Goal: Task Accomplishment & Management: Manage account settings

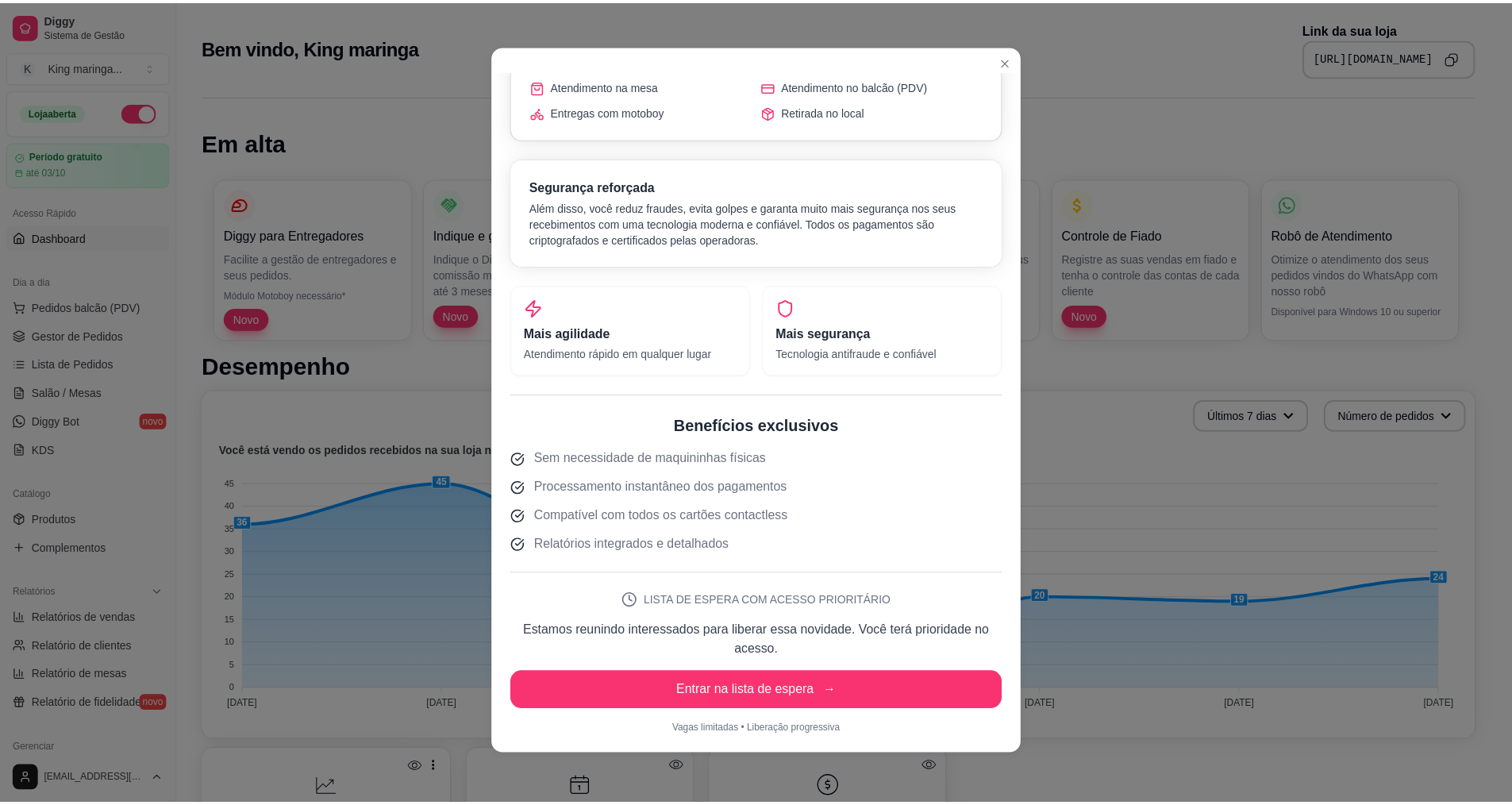
scroll to position [3, 0]
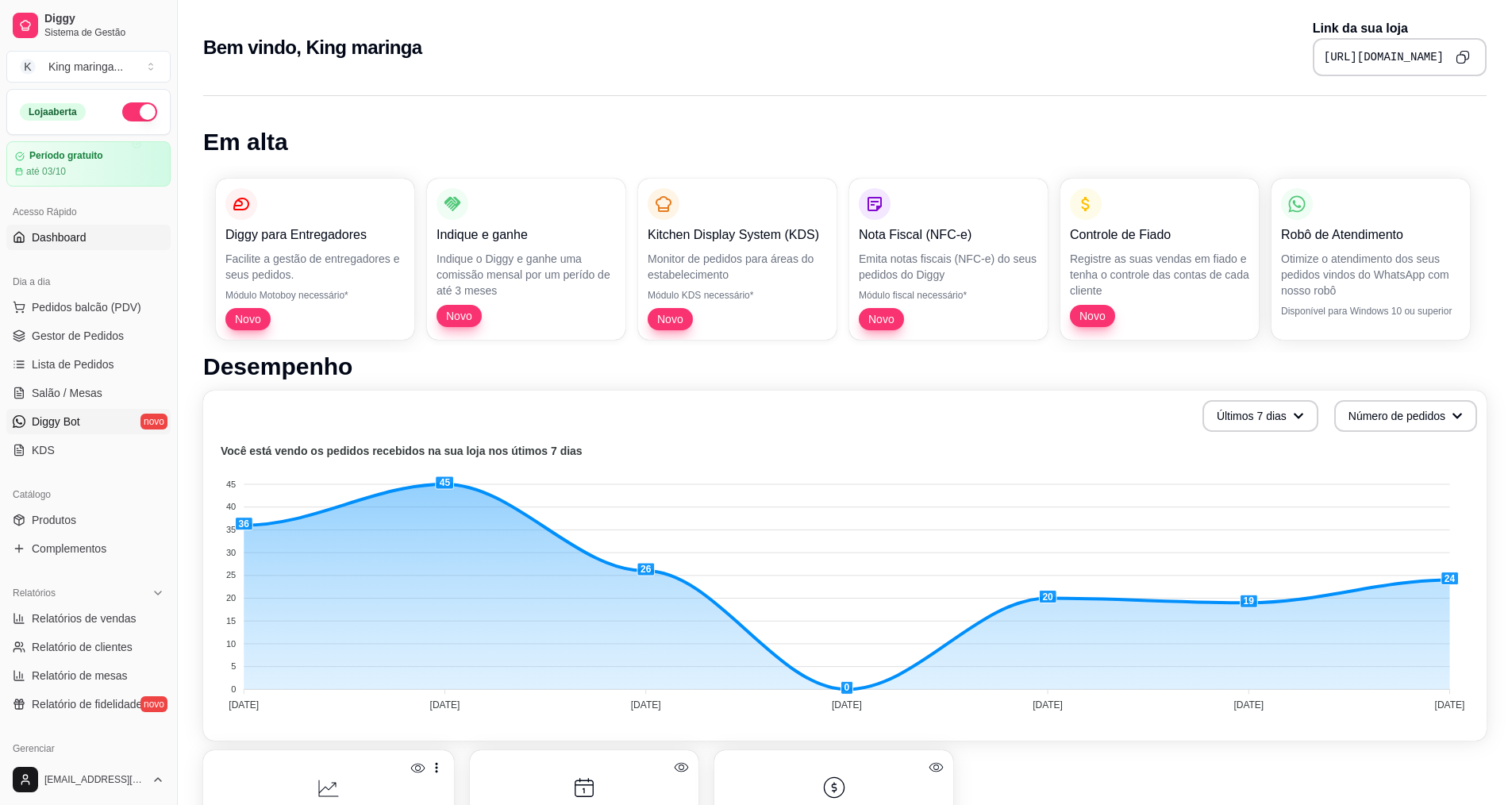
click at [87, 425] on link "Diggy Bot novo" at bounding box center [89, 422] width 164 height 26
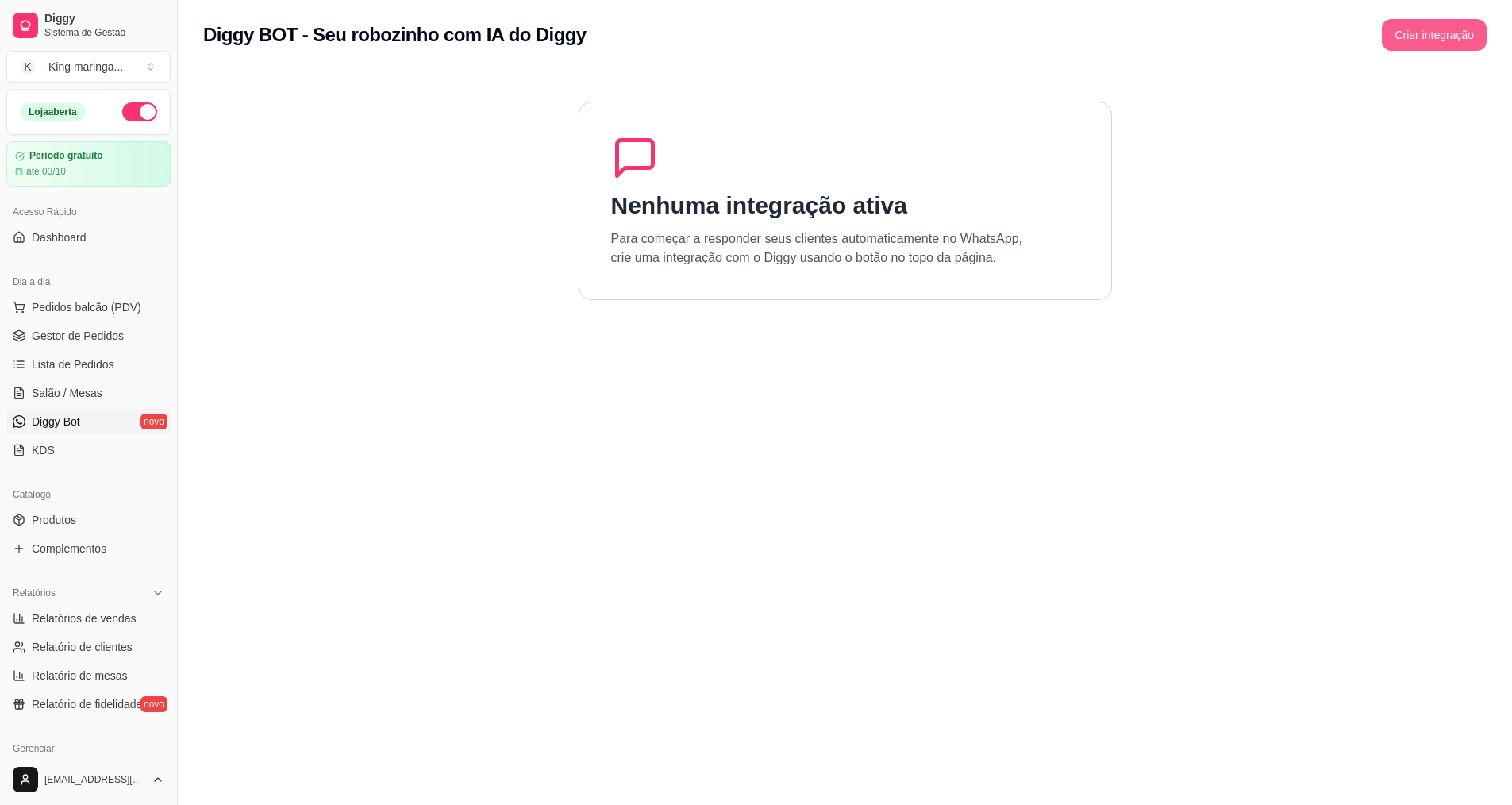
click at [1427, 27] on button "Criar integração" at bounding box center [1434, 35] width 105 height 32
click at [105, 235] on link "Dashboard" at bounding box center [89, 237] width 164 height 26
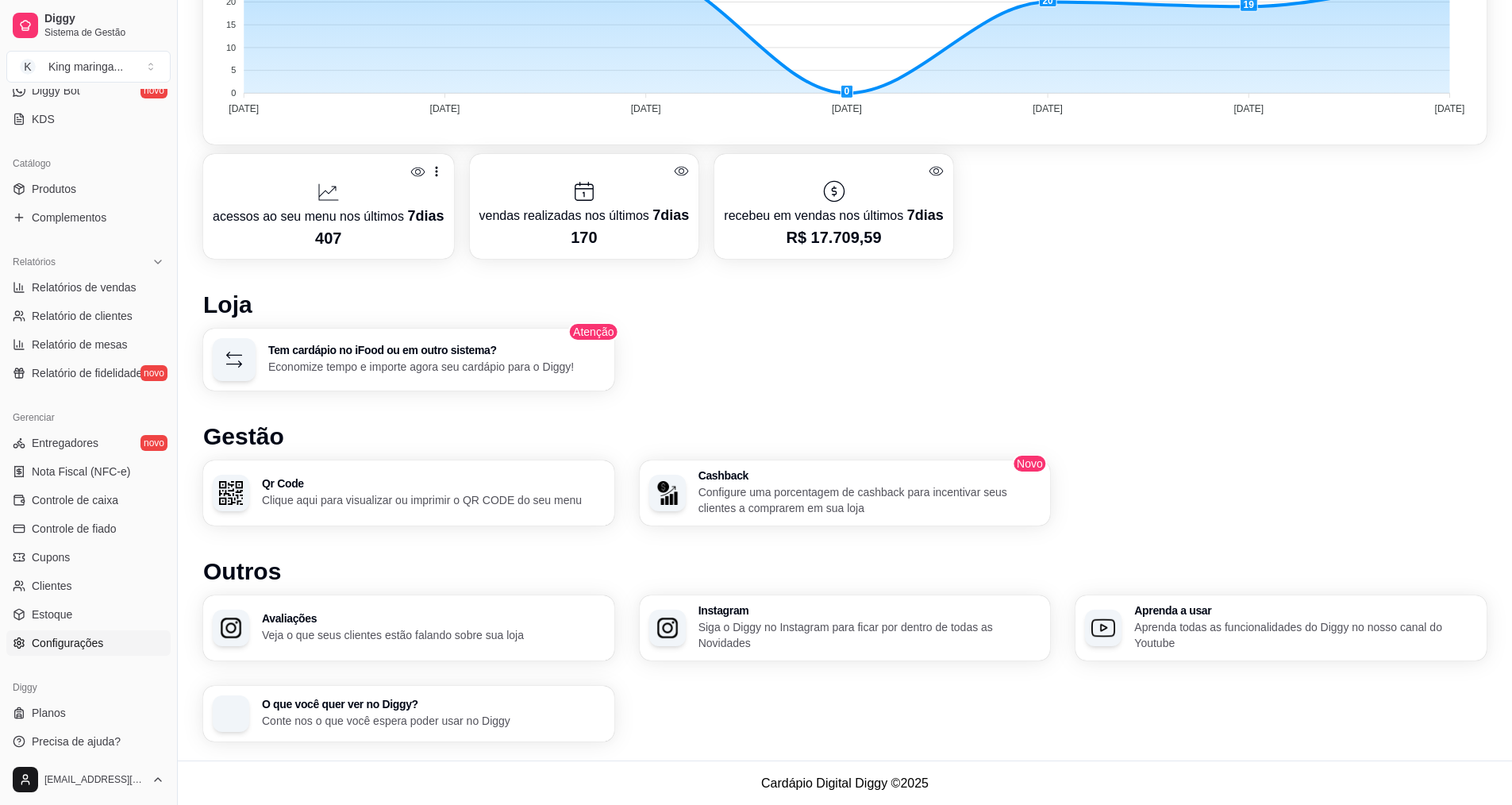
scroll to position [338, 0]
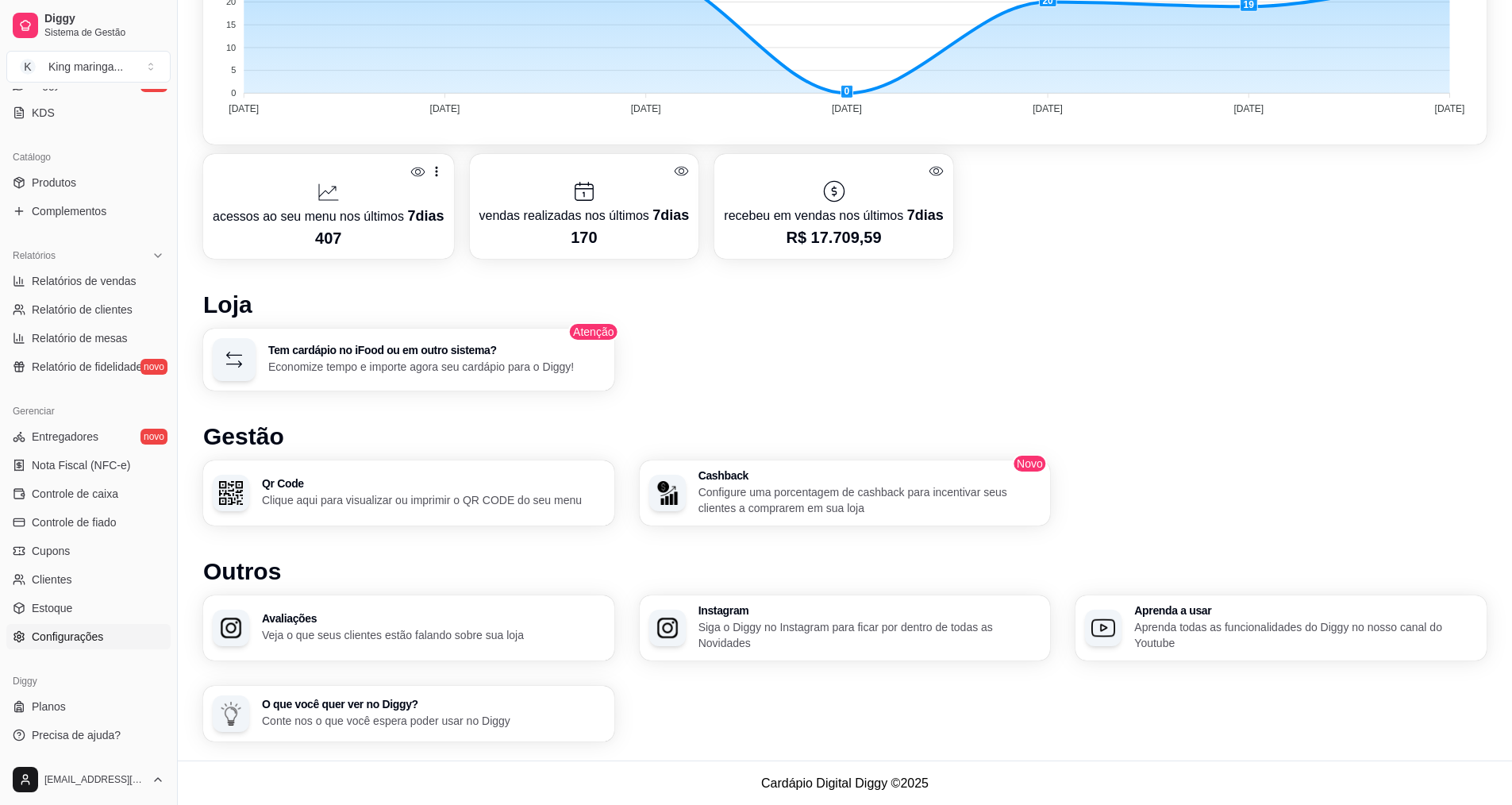
click at [85, 631] on span "Configurações" at bounding box center [67, 636] width 71 height 16
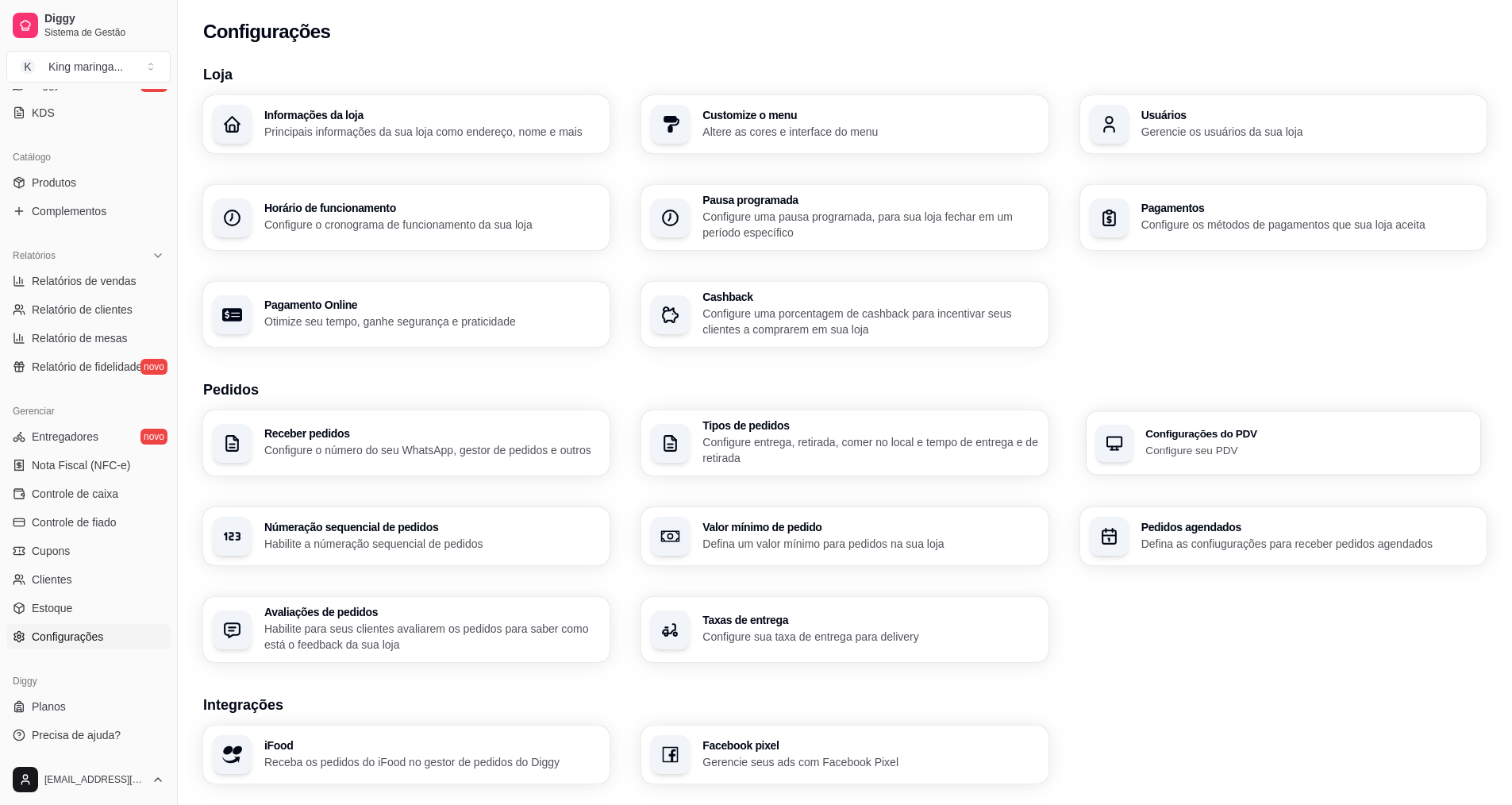
click at [1230, 429] on h3 "Configurações do PDV" at bounding box center [1308, 434] width 327 height 11
click at [392, 434] on h3 "Receber pedidos" at bounding box center [432, 434] width 336 height 11
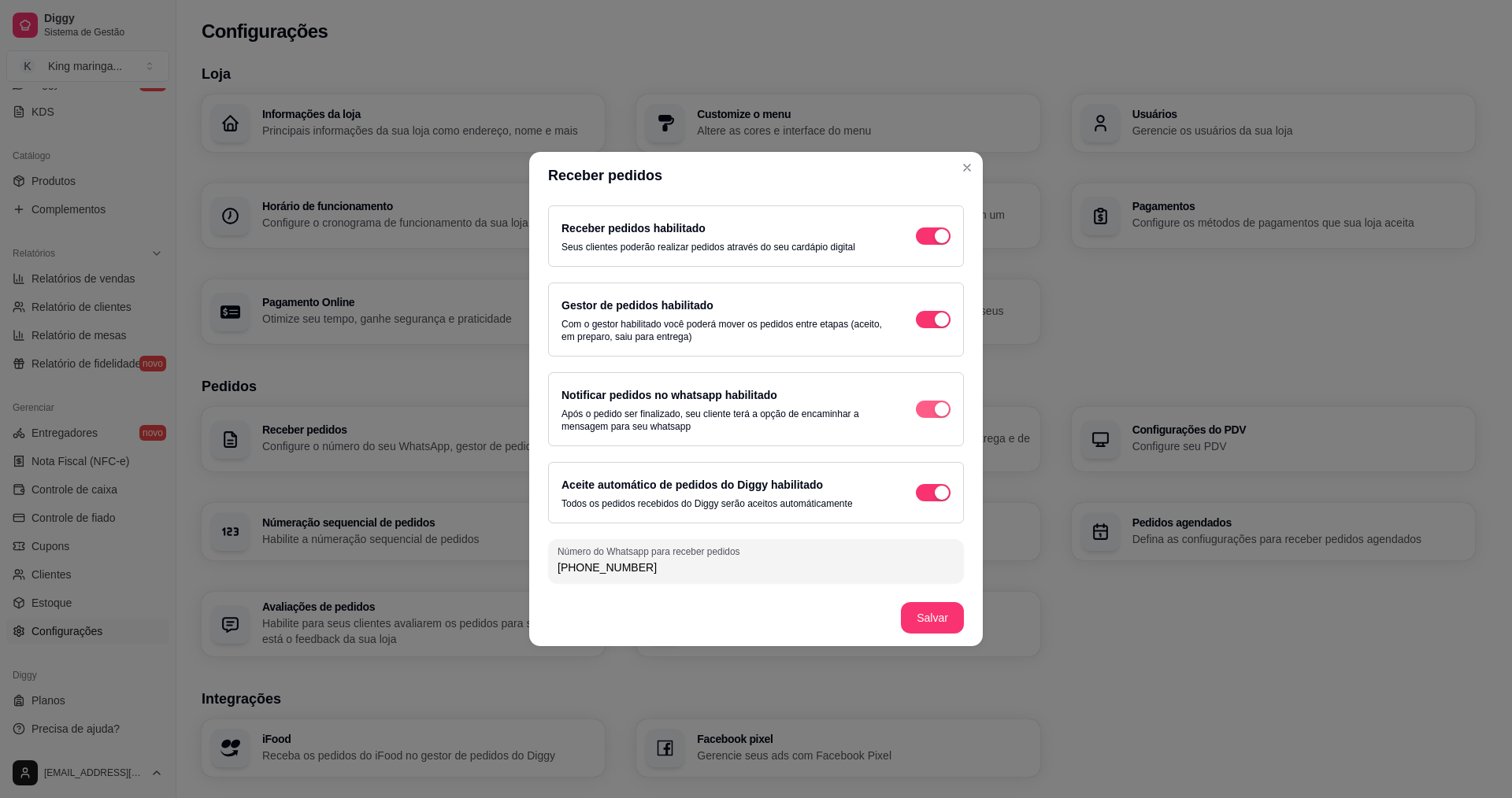
click at [934, 405] on button "button" at bounding box center [933, 409] width 35 height 17
click at [933, 492] on button "button" at bounding box center [933, 492] width 35 height 17
click at [933, 484] on span "button" at bounding box center [933, 492] width 35 height 17
click at [931, 402] on span "button" at bounding box center [933, 409] width 35 height 17
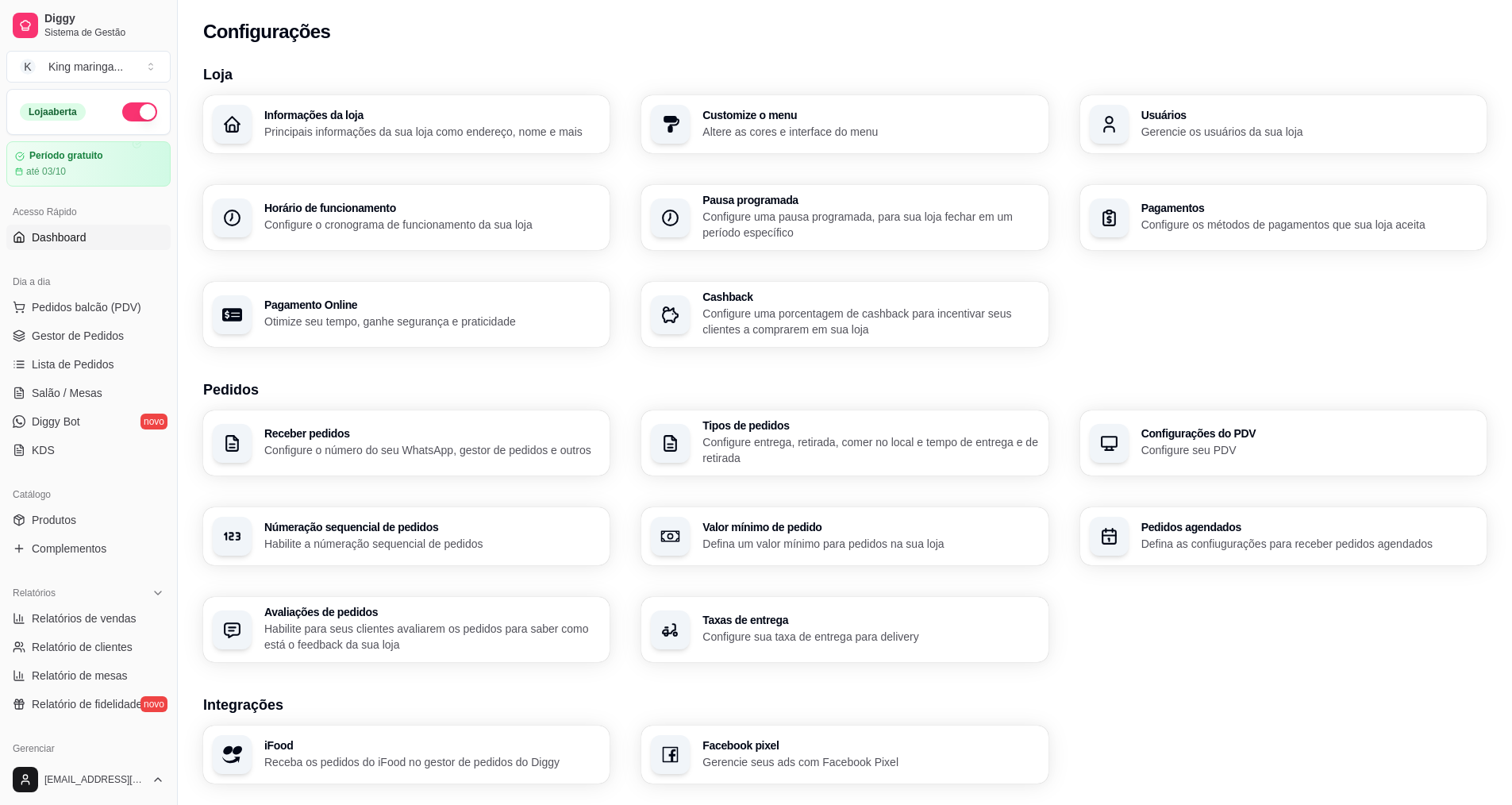
click at [94, 249] on link "Dashboard" at bounding box center [89, 237] width 164 height 26
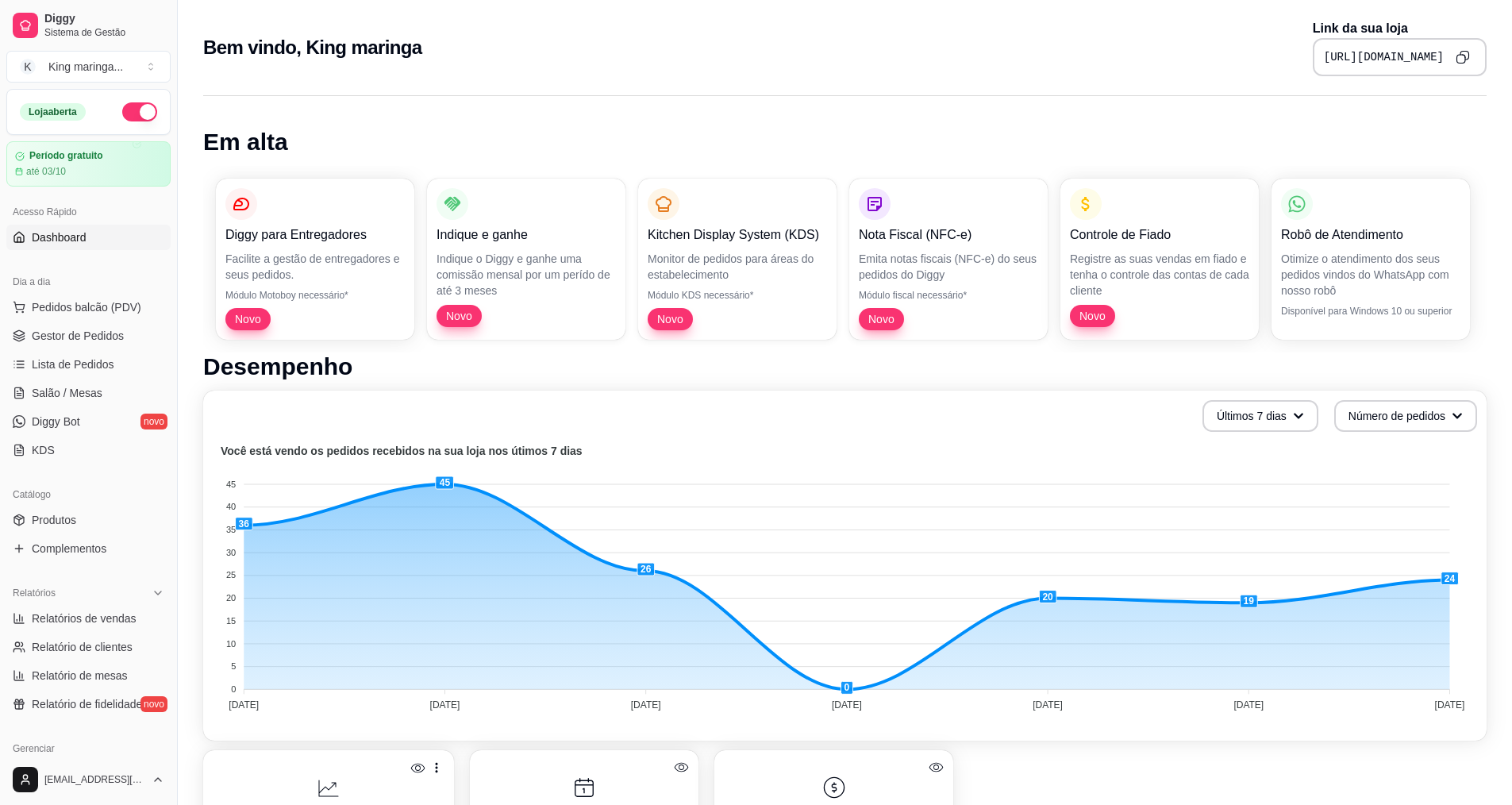
click at [1455, 56] on icon "Copy to clipboard" at bounding box center [1463, 58] width 14 height 14
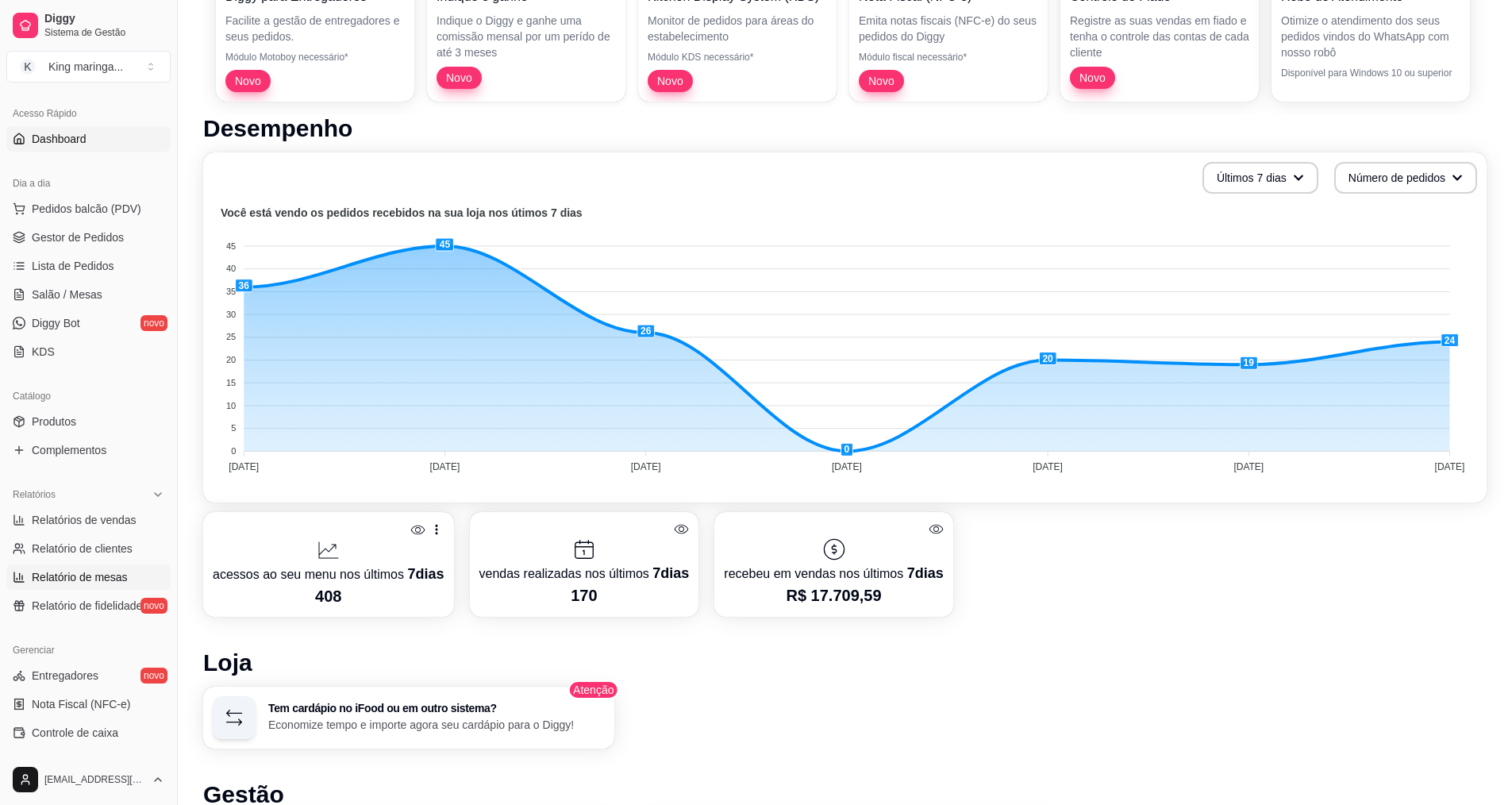
scroll to position [20, 0]
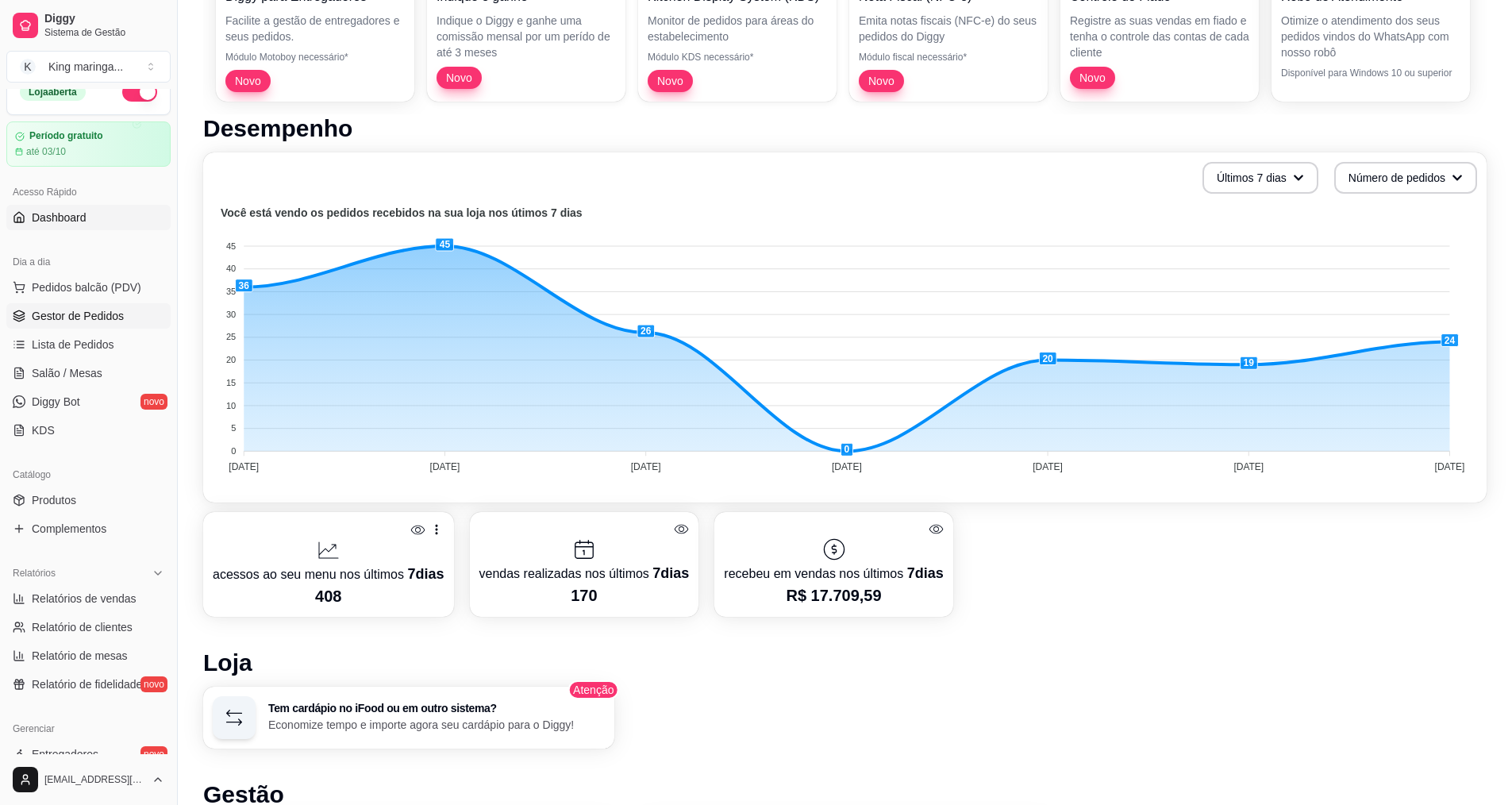
click at [74, 315] on span "Gestor de Pedidos" at bounding box center [77, 316] width 92 height 16
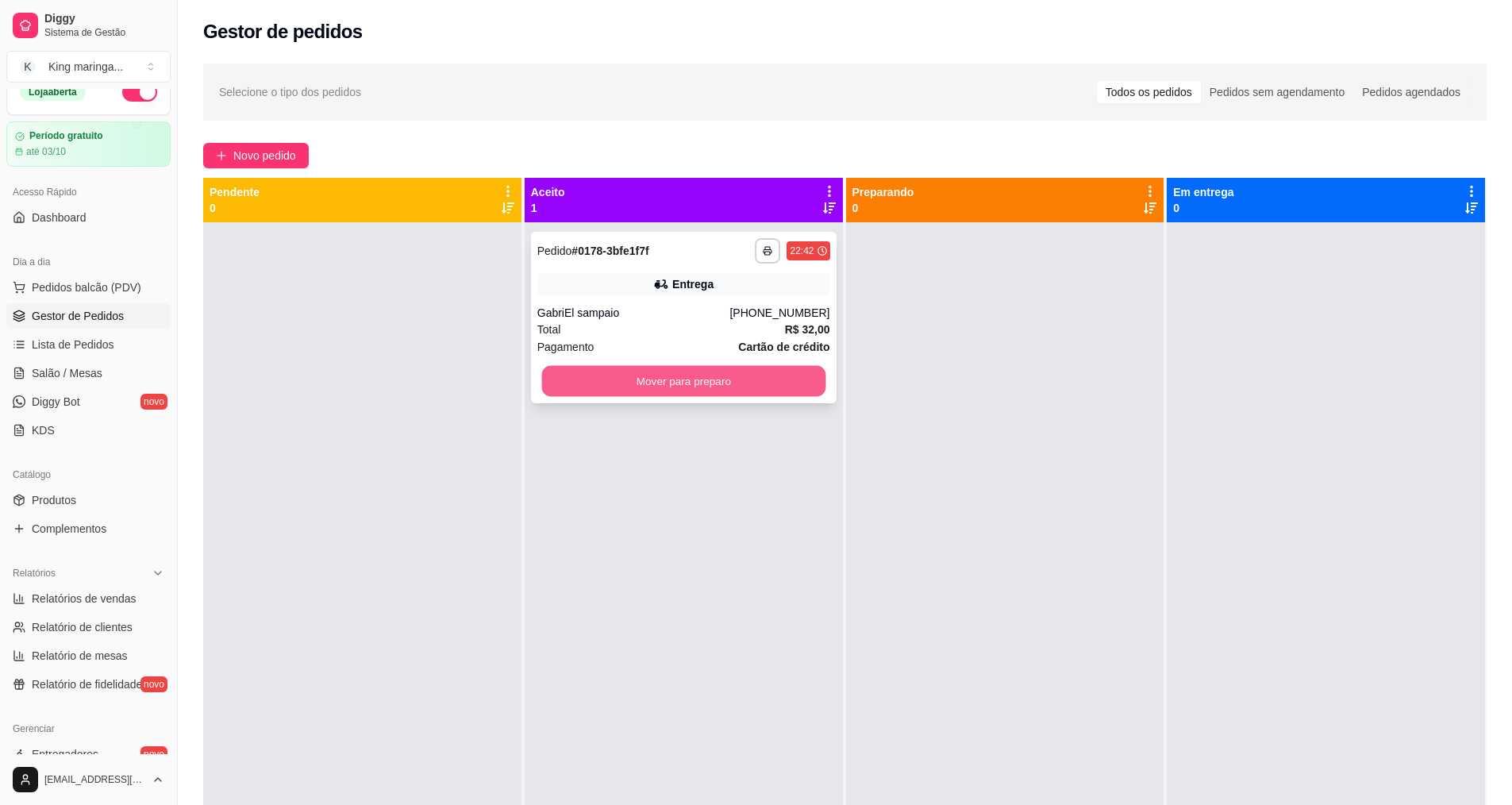
click at [608, 385] on button "Mover para preparo" at bounding box center [683, 381] width 284 height 31
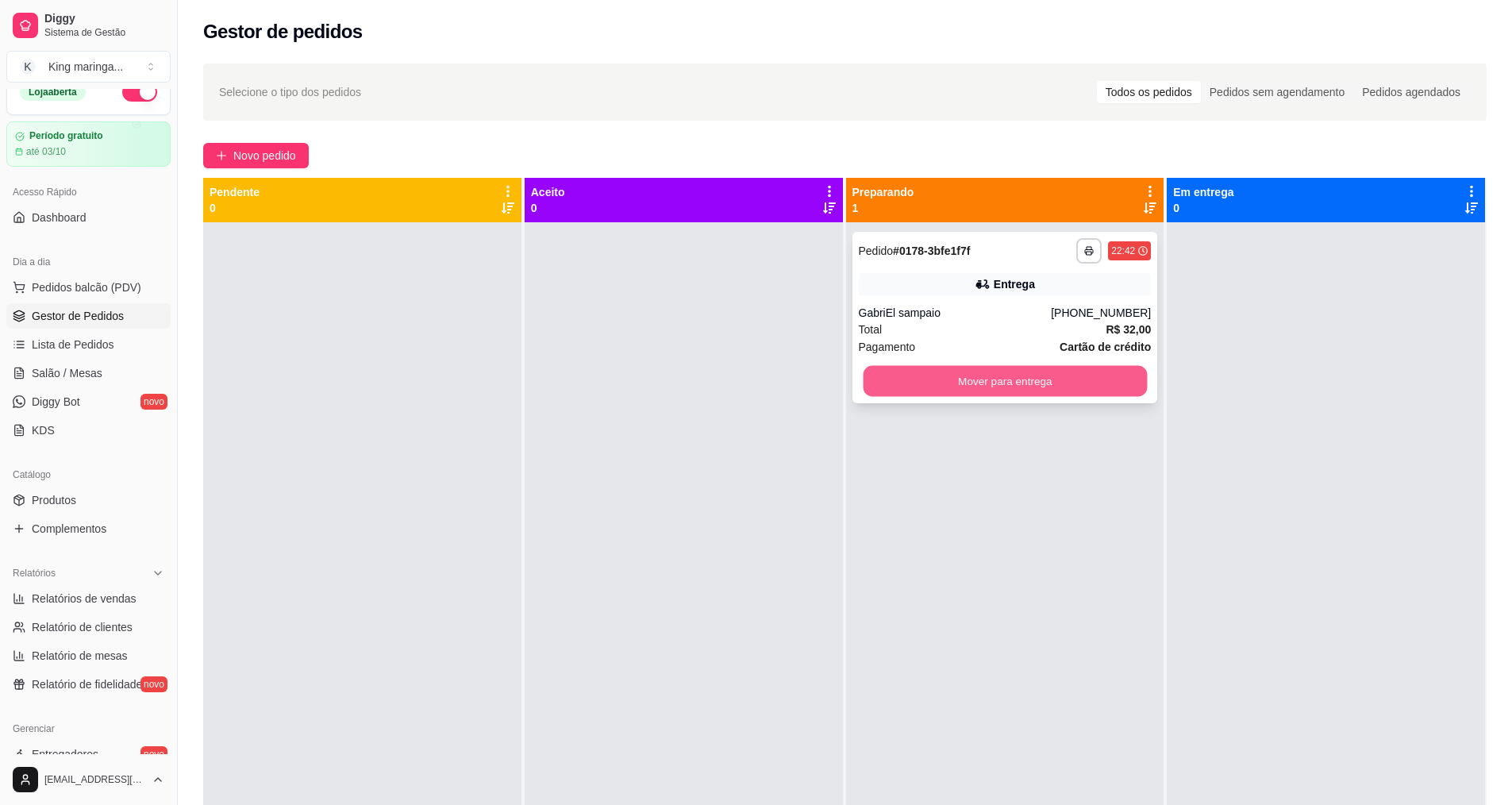
click at [994, 387] on button "Mover para entrega" at bounding box center [1005, 381] width 284 height 31
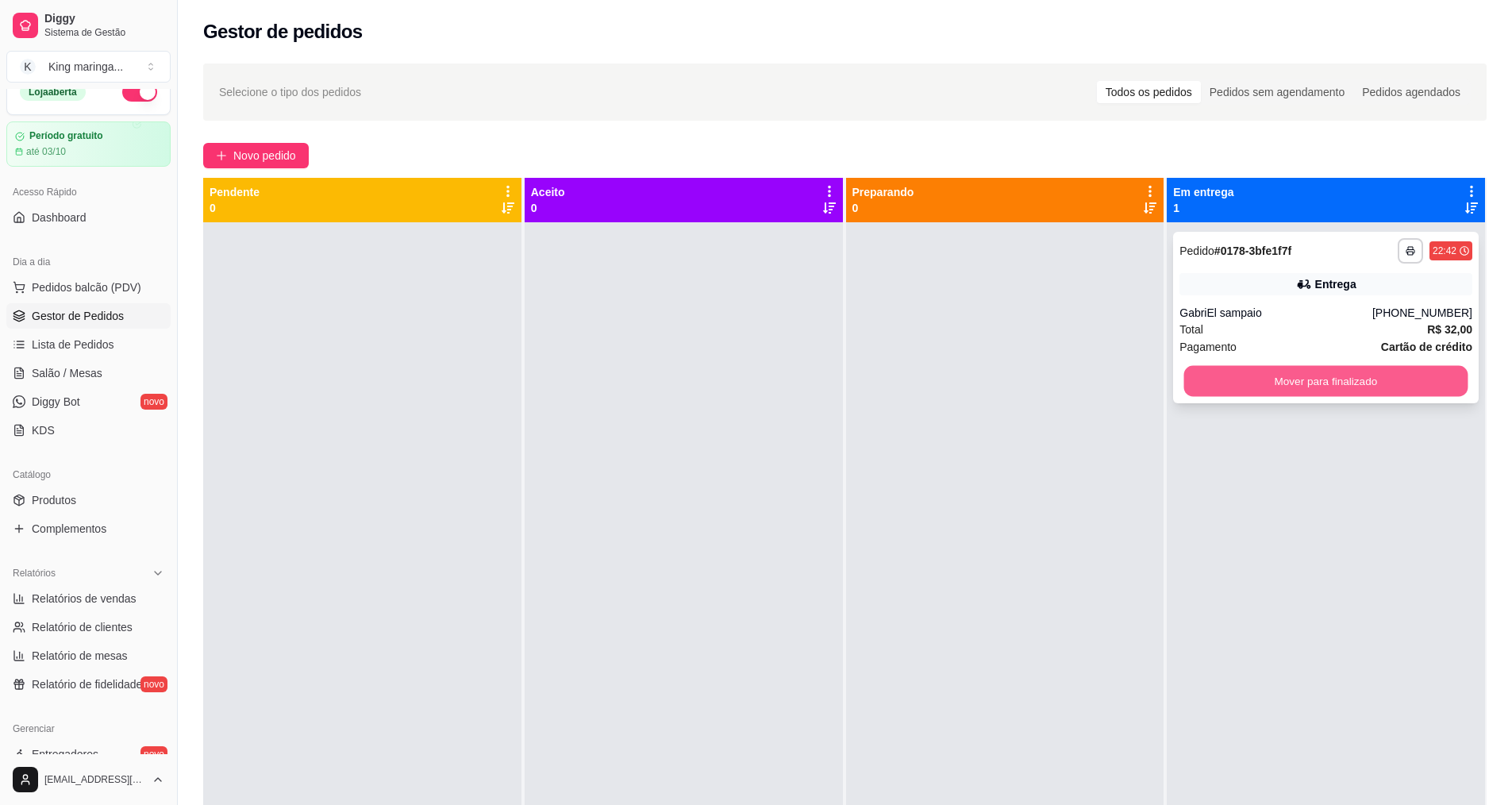
click at [1243, 378] on button "Mover para finalizado" at bounding box center [1326, 381] width 284 height 31
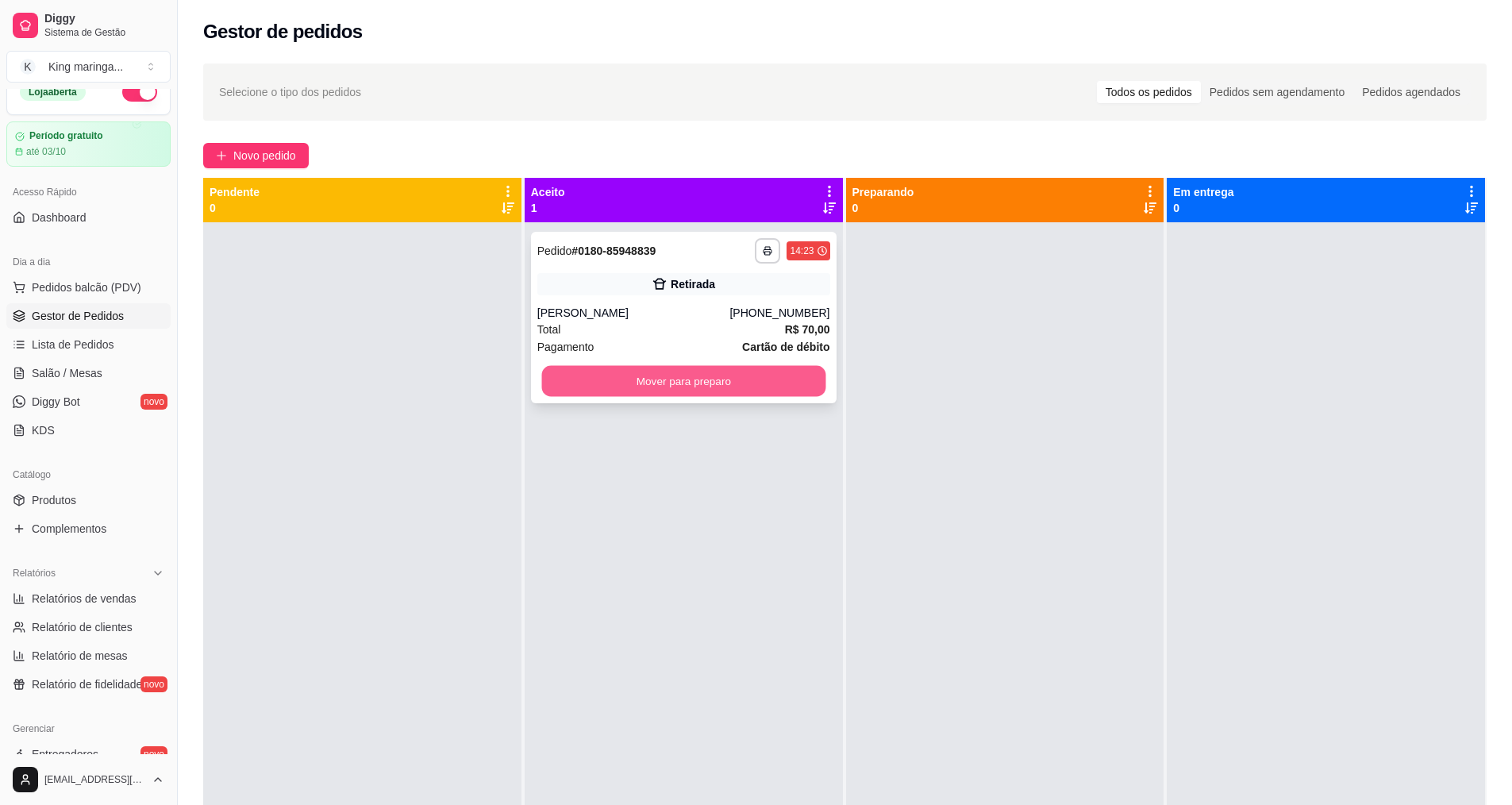
click at [663, 384] on button "Mover para preparo" at bounding box center [683, 381] width 284 height 31
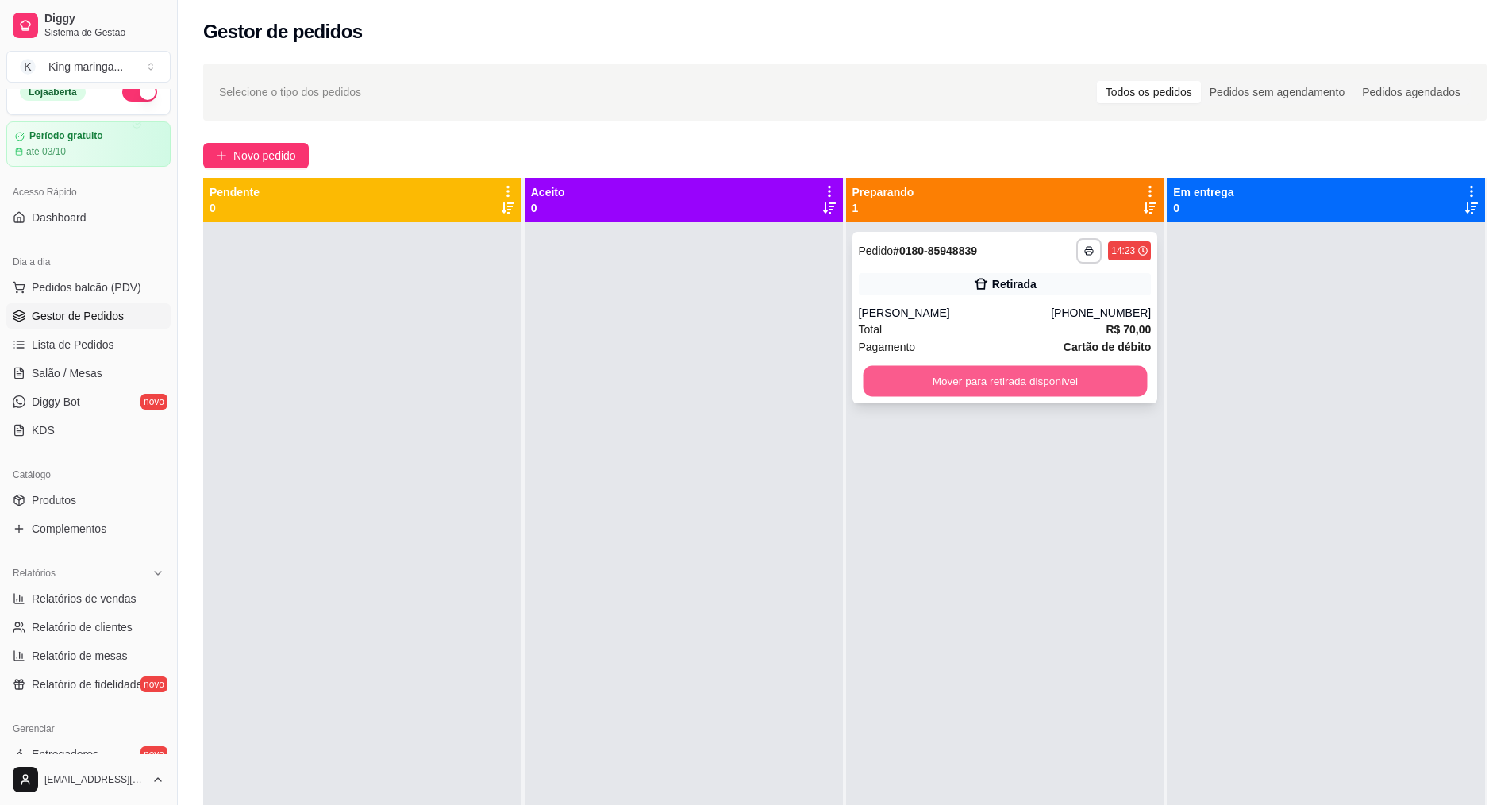
click at [996, 382] on button "Mover para retirada disponível" at bounding box center [1005, 381] width 284 height 31
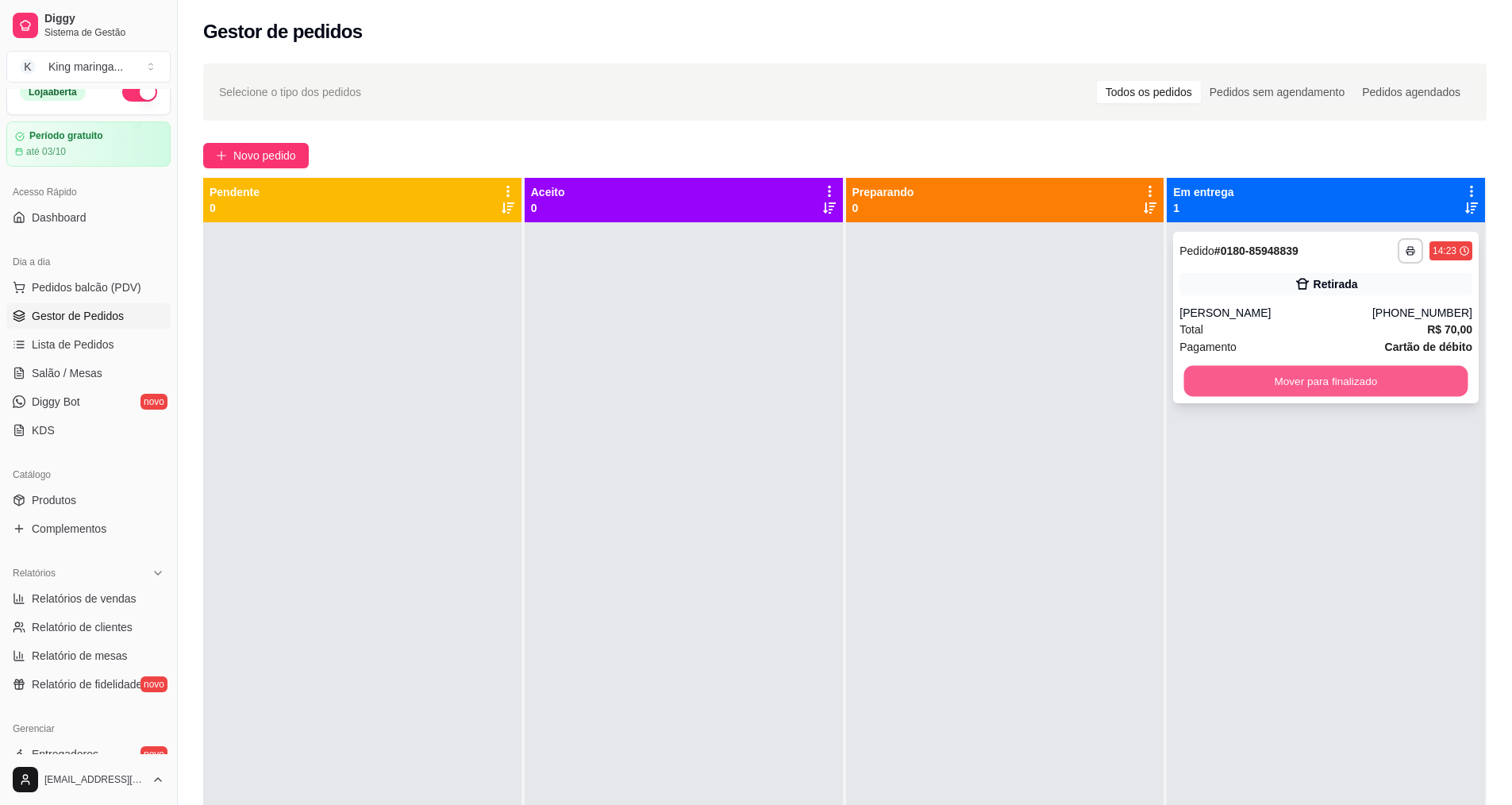
click at [1318, 381] on button "Mover para finalizado" at bounding box center [1326, 381] width 284 height 31
